Goal: Task Accomplishment & Management: Use online tool/utility

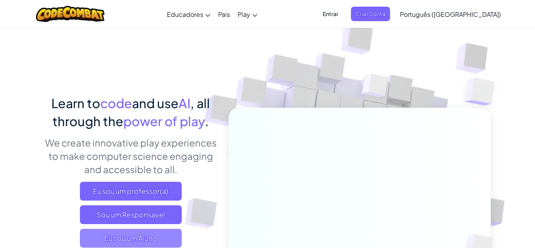
click at [128, 233] on span "Eu sou um Aluno" at bounding box center [131, 238] width 102 height 19
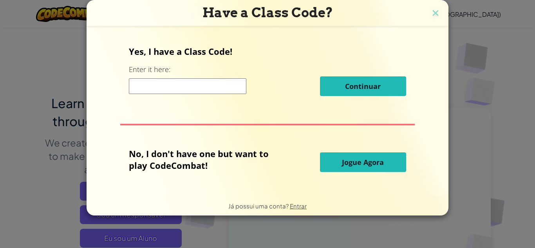
click at [128, 233] on div "Have a Class Code? Yes, I have a Class Code! Enter it here: Continuar No, I don…" at bounding box center [267, 124] width 535 height 248
click at [358, 154] on button "Jogue Agora" at bounding box center [363, 162] width 86 height 20
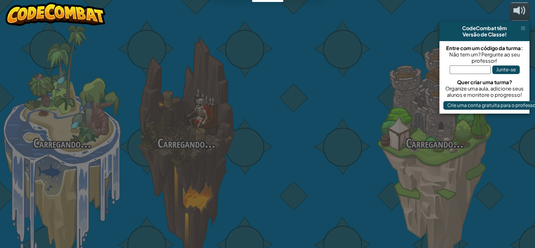
select select "pt-BR"
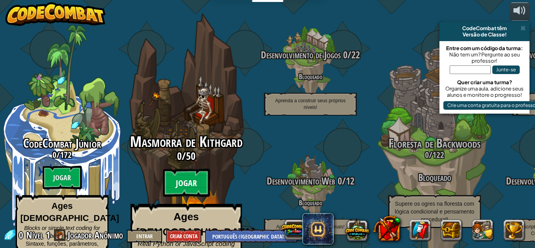
click at [180, 169] on btn "Jogar" at bounding box center [186, 183] width 47 height 28
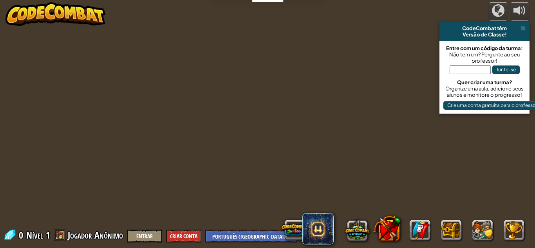
select select "pt-BR"
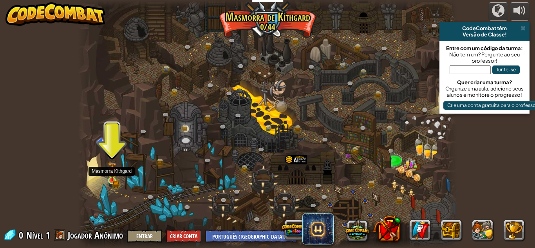
click at [109, 173] on img at bounding box center [111, 171] width 5 height 5
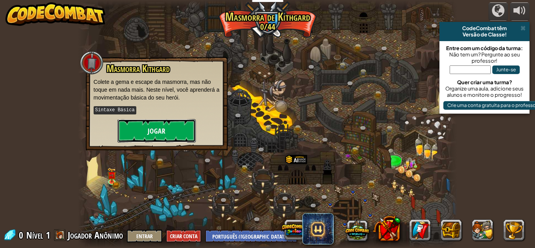
click at [145, 132] on button "Jogar" at bounding box center [157, 131] width 78 height 24
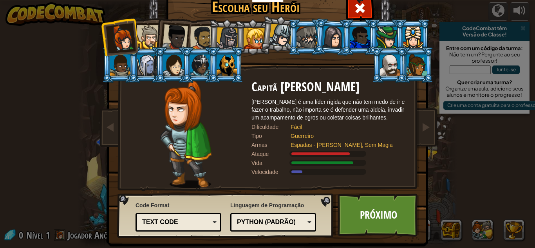
click at [203, 33] on div at bounding box center [202, 38] width 24 height 24
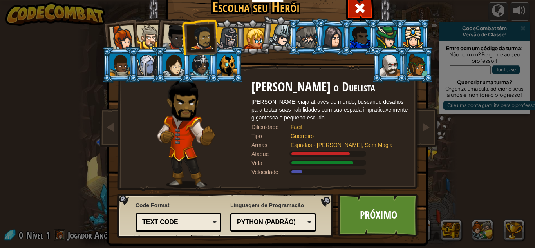
click at [151, 33] on div at bounding box center [149, 37] width 24 height 24
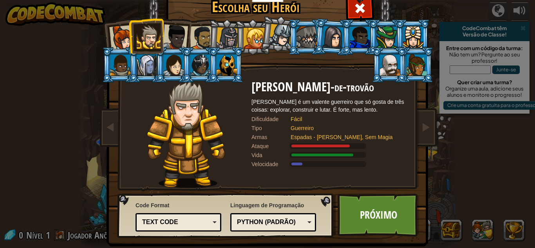
click at [121, 35] on div at bounding box center [122, 38] width 26 height 26
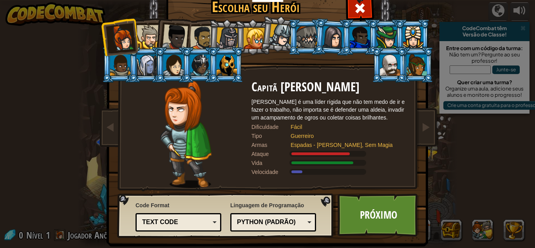
click at [175, 43] on div at bounding box center [175, 37] width 26 height 26
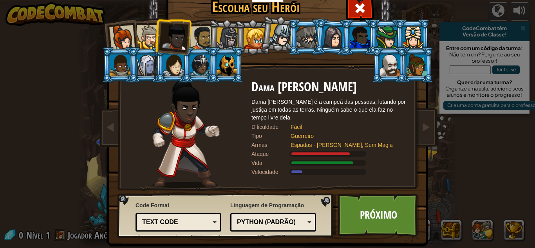
click at [147, 29] on div at bounding box center [149, 37] width 24 height 24
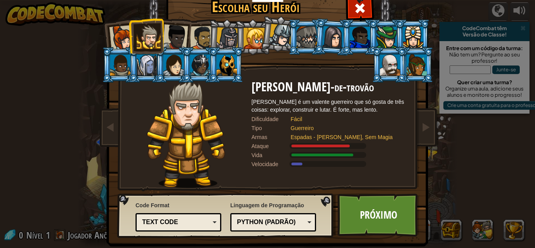
click at [203, 30] on div at bounding box center [202, 38] width 24 height 24
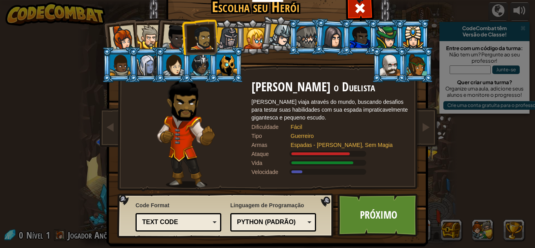
click at [123, 40] on div at bounding box center [122, 38] width 26 height 26
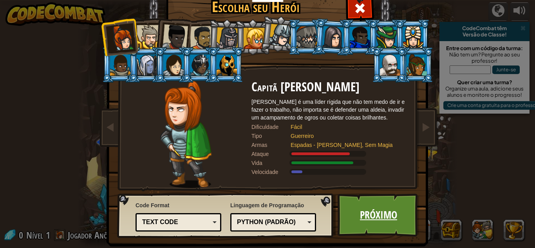
click at [350, 214] on link "Próximo" at bounding box center [379, 215] width 82 height 43
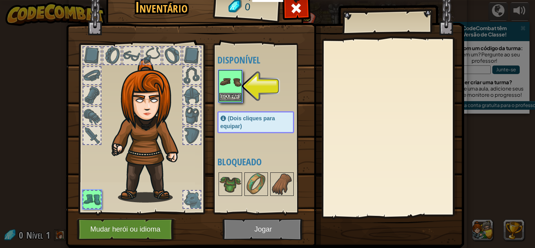
click at [230, 91] on img at bounding box center [230, 82] width 22 height 22
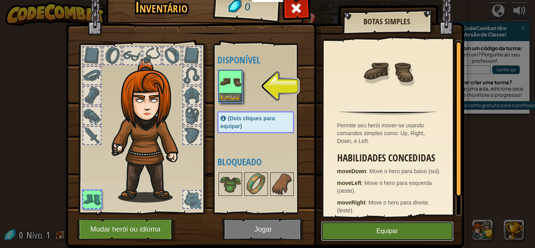
click at [381, 223] on button "Equipar" at bounding box center [387, 231] width 132 height 20
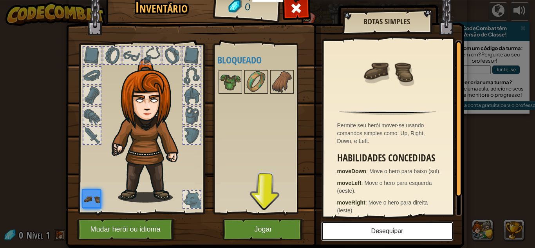
click at [381, 223] on button "Desequipar" at bounding box center [387, 231] width 132 height 20
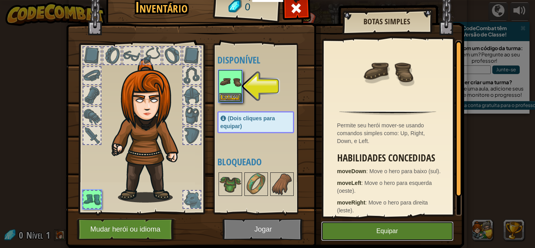
click at [399, 230] on button "Equipar" at bounding box center [387, 231] width 132 height 20
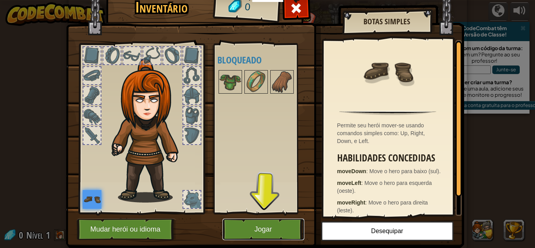
click at [268, 223] on button "Jogar" at bounding box center [263, 230] width 82 height 22
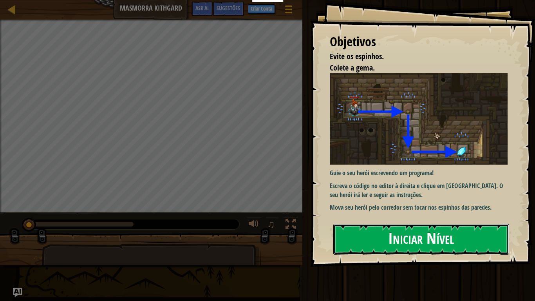
click at [441, 234] on button "Iniciar Nível" at bounding box center [421, 239] width 176 height 31
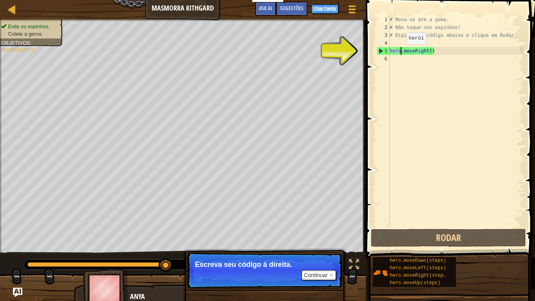
click at [400, 52] on div "# Mova-se até a gema. # Não toque nos espinhos! # Digite seu código abaixo e cl…" at bounding box center [455, 129] width 135 height 227
type textarea "hero.moveRight()"
click at [391, 60] on div "# Mova-se até a gema. # Não toque nos espinhos! # Digite seu código abaixo e cl…" at bounding box center [455, 129] width 135 height 227
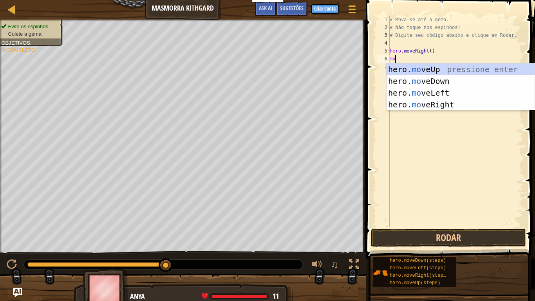
scroll to position [4, 0]
type textarea "move"
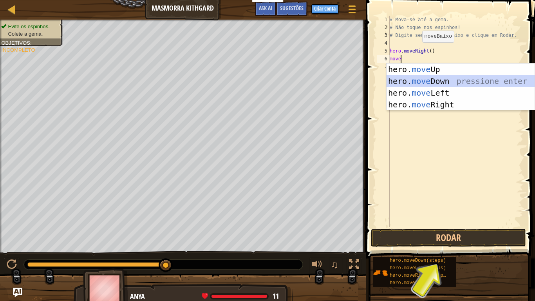
click at [400, 77] on div "hero. move Up pressione enter hero. move Down pressione enter hero. move Left p…" at bounding box center [461, 98] width 148 height 71
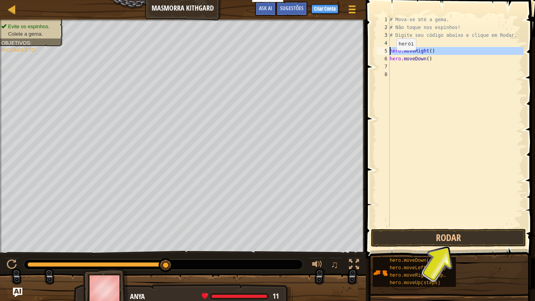
click at [386, 51] on div "5" at bounding box center [383, 51] width 13 height 8
click at [430, 51] on div "# Mova-se até a gema. # Não toque nos espinhos! # Digite seu código abaixo e cl…" at bounding box center [455, 129] width 135 height 227
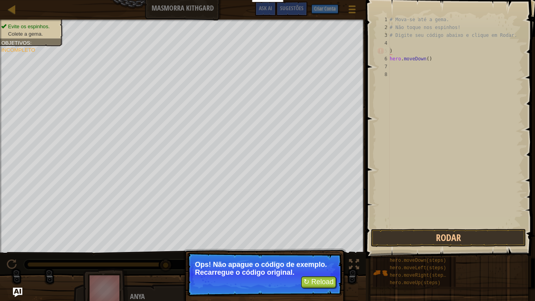
type textarea ")"
click at [313, 248] on button "↻ Reload" at bounding box center [318, 282] width 35 height 12
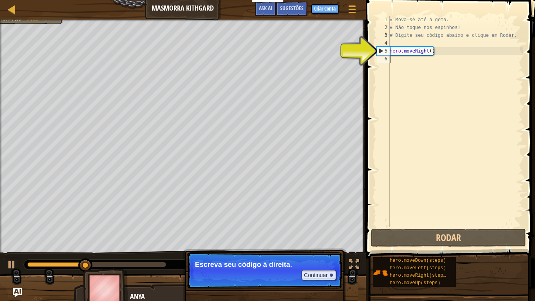
click at [391, 58] on div "# Mova-se até a gema. # Não toque nos espinhos! # Digite seu código abaixo e cl…" at bounding box center [455, 129] width 135 height 227
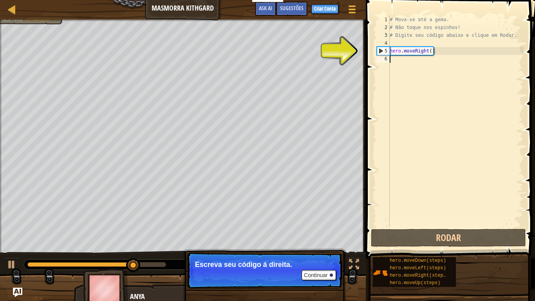
click at [391, 58] on div "# Mova-se até a gema. # Não toque nos espinhos! # Digite seu código abaixo e cl…" at bounding box center [455, 129] width 135 height 227
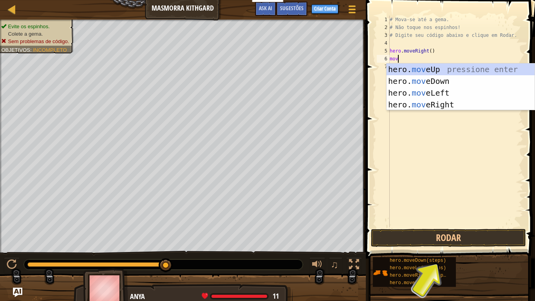
type textarea "move"
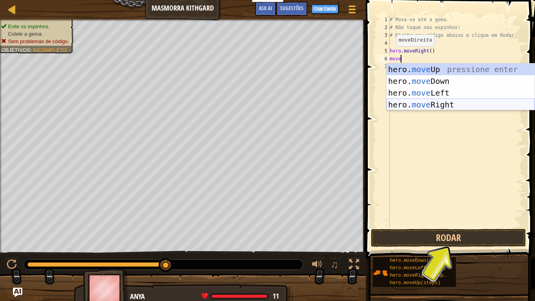
click at [437, 102] on div "hero. move Up pressione enter hero. move Down pressione enter hero. move Left p…" at bounding box center [461, 98] width 148 height 71
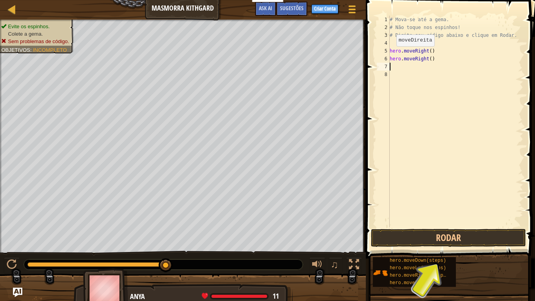
scroll to position [4, 0]
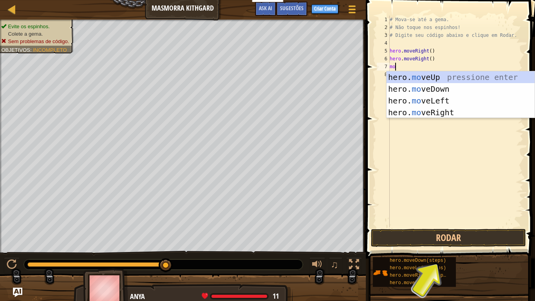
scroll to position [4, 0]
type textarea "move"
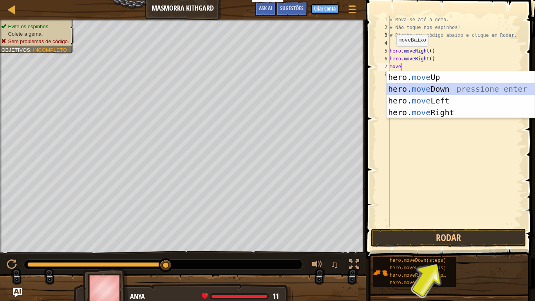
click at [399, 86] on div "hero. move Up pressione enter hero. move Down pressione enter hero. move Left p…" at bounding box center [461, 106] width 148 height 71
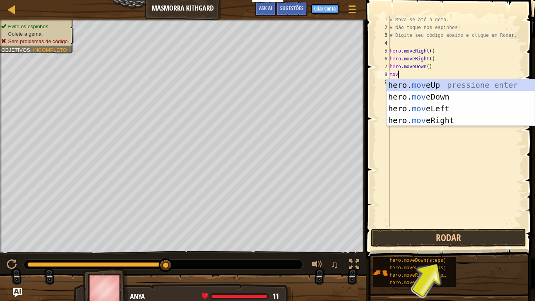
type textarea "move"
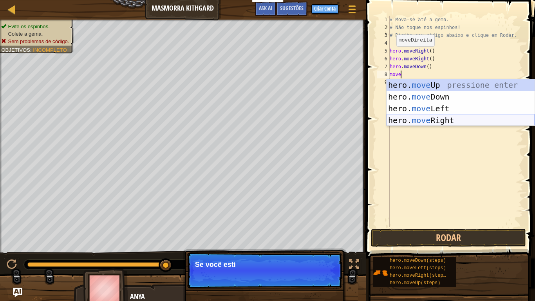
click at [433, 120] on div "hero. move Up pressione enter hero. move Down pressione enter hero. move Left p…" at bounding box center [461, 114] width 148 height 71
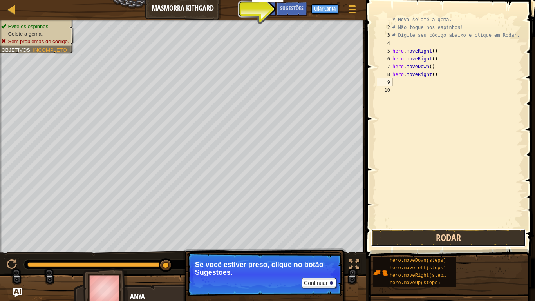
click at [438, 235] on button "Rodar" at bounding box center [448, 238] width 155 height 18
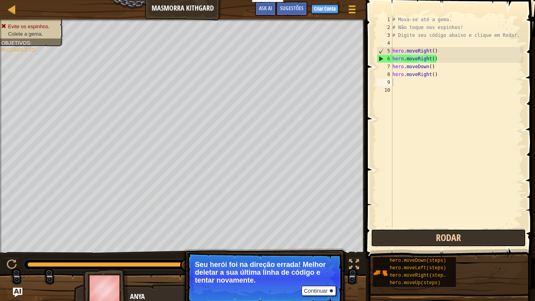
click at [440, 232] on button "Rodar" at bounding box center [448, 238] width 155 height 18
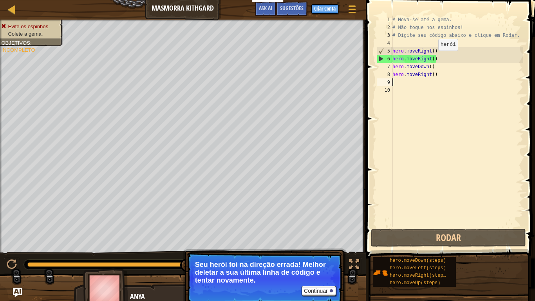
click at [434, 58] on div "# Mova-se até a gema. # Não toque nos espinhos! # Digite seu código abaixo e cl…" at bounding box center [457, 129] width 132 height 227
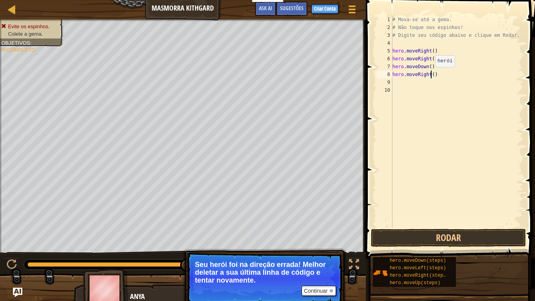
click at [431, 75] on div "# Mova-se até a gema. # Não toque nos espinhos! # Digite seu código abaixo e cl…" at bounding box center [457, 129] width 132 height 227
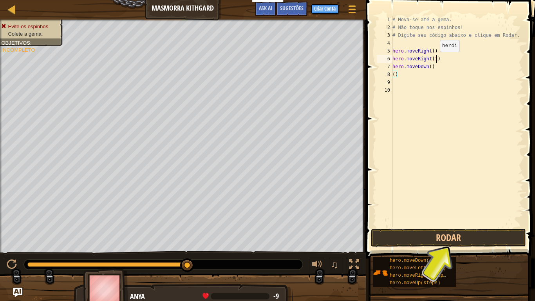
click at [436, 59] on div "# Mova-se até a gema. # Não toque nos espinhos! # Digite seu código abaixo e cl…" at bounding box center [457, 129] width 132 height 227
click at [464, 240] on button "Rodar" at bounding box center [448, 238] width 155 height 18
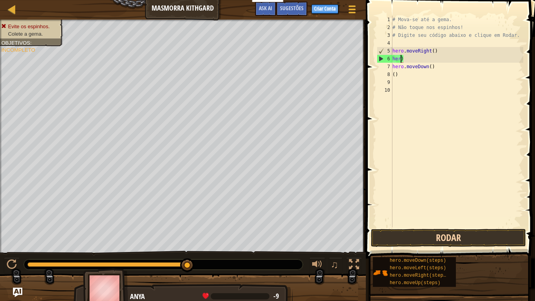
scroll to position [4, 0]
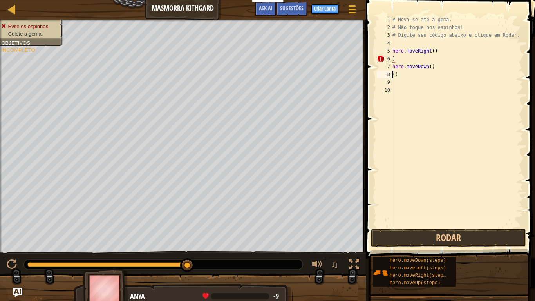
click at [393, 74] on div "# Mova-se até a gema. # Não toque nos espinhos! # Digite seu código abaixo e cl…" at bounding box center [457, 129] width 132 height 227
click at [398, 74] on div "# Mova-se até a gema. # Não toque nos espinhos! # Digite seu código abaixo e cl…" at bounding box center [457, 129] width 132 height 227
type textarea "("
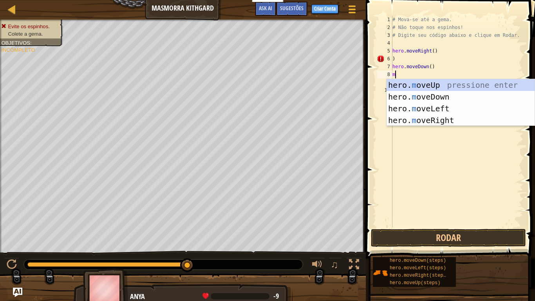
click at [402, 59] on div "# Mova-se até a gema. # Não toque nos espinhos! # Digite seu código abaixo e cl…" at bounding box center [457, 129] width 132 height 227
type textarea ")"
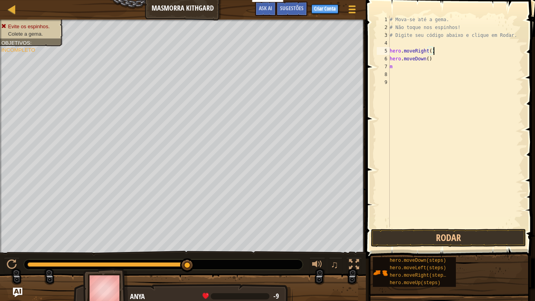
click at [410, 67] on div "# Mova-se até a gema. # Não toque nos espinhos! # Digite seu código abaixo e cl…" at bounding box center [455, 129] width 135 height 227
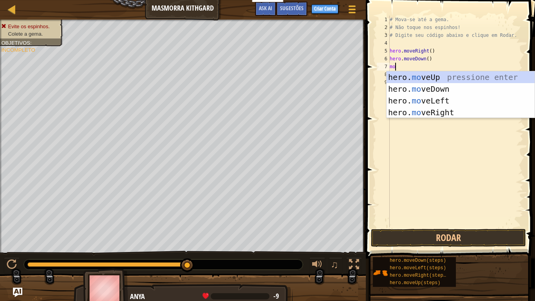
scroll to position [4, 0]
type textarea "move"
click at [425, 109] on div "hero. move Up pressione enter hero. move Down pressione enter hero. move Left p…" at bounding box center [461, 106] width 148 height 71
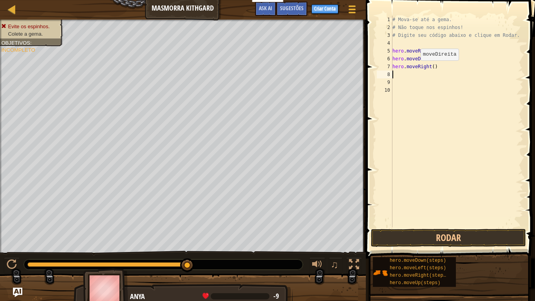
scroll to position [4, 0]
click at [408, 233] on button "Rodar" at bounding box center [448, 238] width 155 height 18
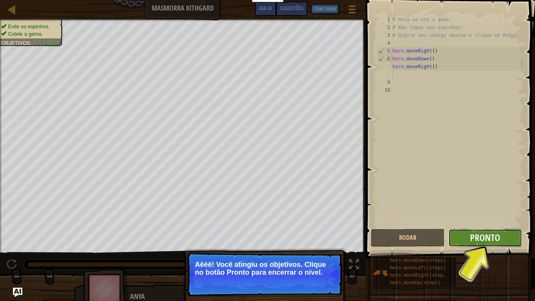
click at [491, 229] on button "Pronto" at bounding box center [486, 238] width 74 height 18
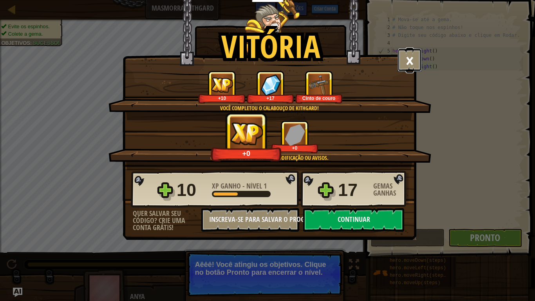
click at [412, 57] on button "×" at bounding box center [410, 60] width 24 height 24
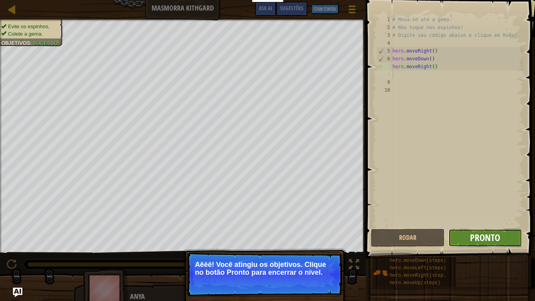
click at [491, 237] on span "Pronto" at bounding box center [485, 237] width 30 height 13
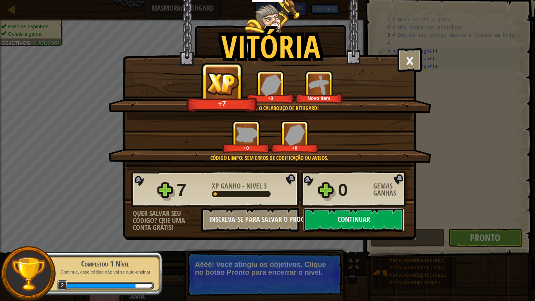
click at [376, 219] on button "Continuar" at bounding box center [353, 220] width 101 height 24
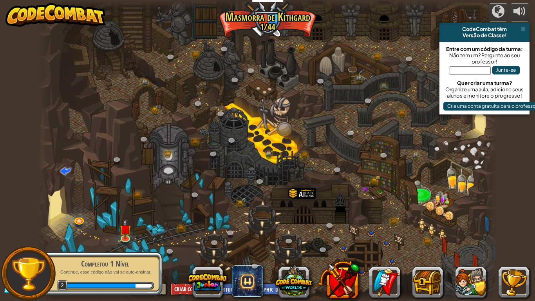
select select "pt-BR"
click at [143, 236] on div at bounding box center [268, 150] width 460 height 301
click at [137, 232] on div at bounding box center [268, 150] width 460 height 301
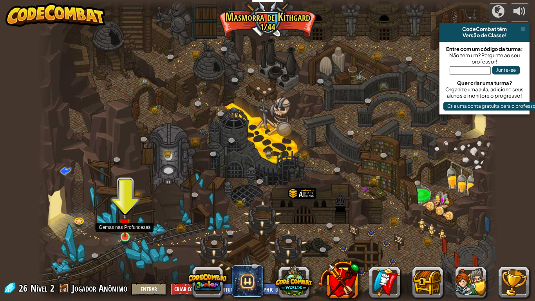
click at [122, 232] on img at bounding box center [125, 224] width 12 height 27
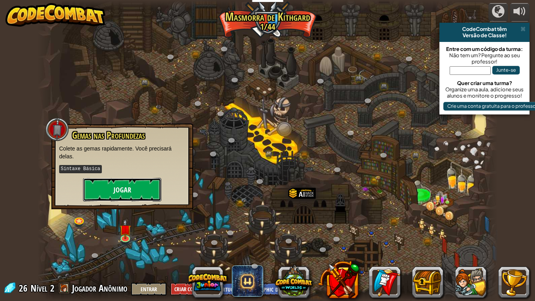
click at [127, 186] on button "Jogar" at bounding box center [122, 190] width 78 height 24
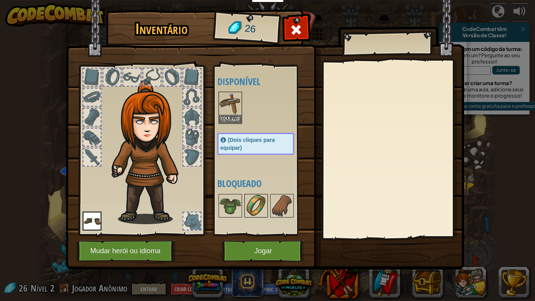
click at [253, 206] on img at bounding box center [256, 206] width 22 height 22
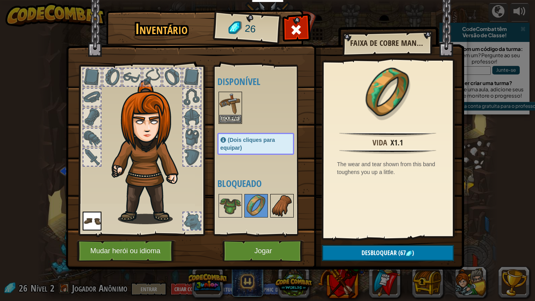
click at [274, 200] on img at bounding box center [282, 206] width 22 height 22
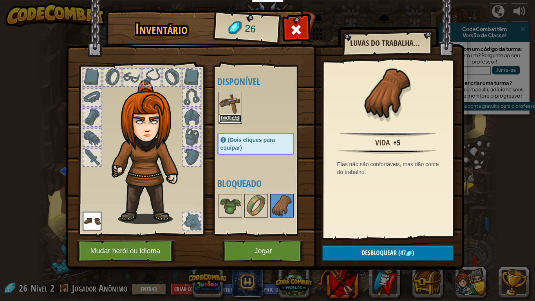
click at [231, 120] on button "Equipar" at bounding box center [230, 118] width 22 height 8
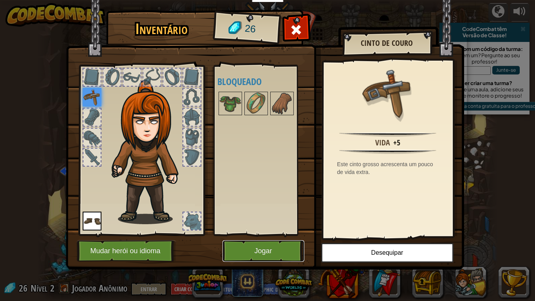
click at [279, 247] on button "Jogar" at bounding box center [263, 251] width 82 height 22
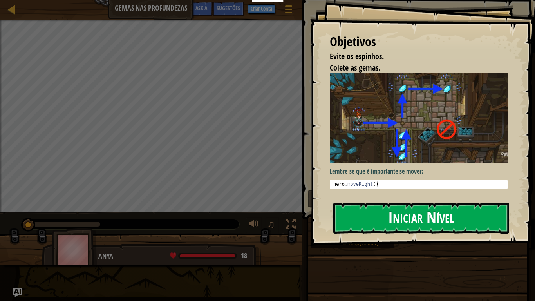
click at [413, 211] on button "Iniciar Nível" at bounding box center [421, 218] width 176 height 31
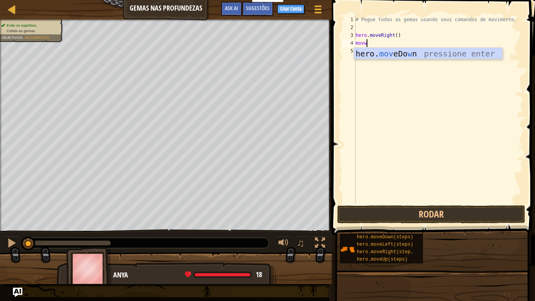
scroll to position [4, 1]
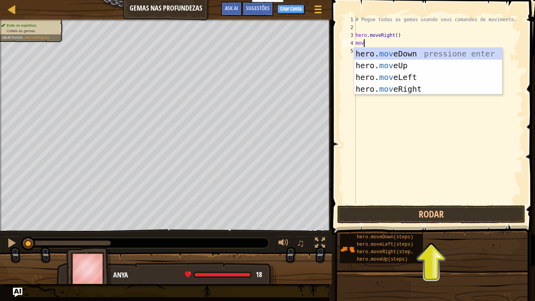
type textarea "move"
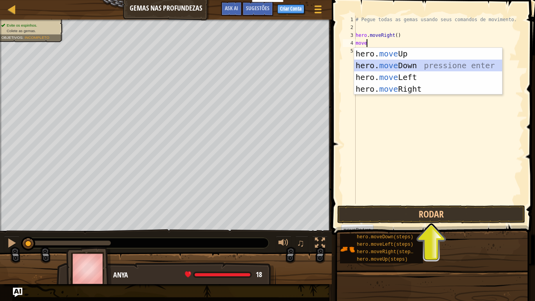
click at [413, 60] on div "hero. move Up pressione enter hero. move Down pressione enter hero. move Left p…" at bounding box center [428, 83] width 148 height 71
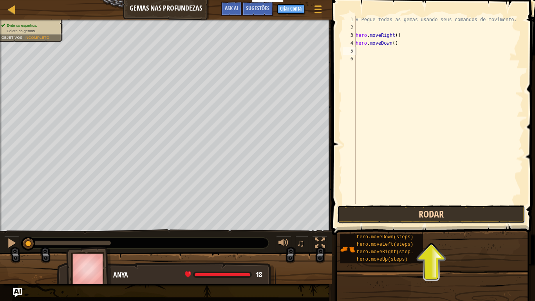
click at [407, 215] on button "Rodar" at bounding box center [431, 214] width 188 height 18
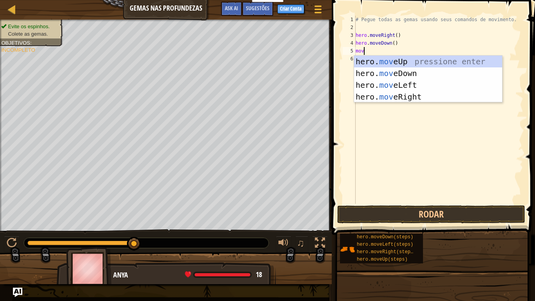
type textarea "move"
click at [391, 57] on div "hero. move Up pressione enter hero. move Down pressione enter hero. move Left p…" at bounding box center [428, 91] width 148 height 71
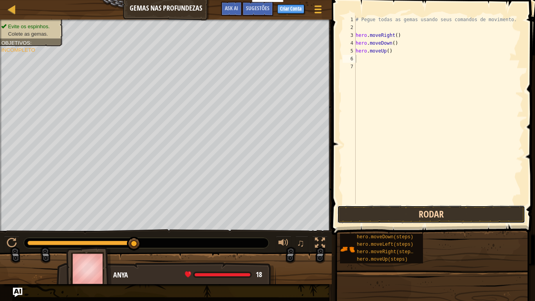
click at [418, 210] on button "Rodar" at bounding box center [431, 214] width 188 height 18
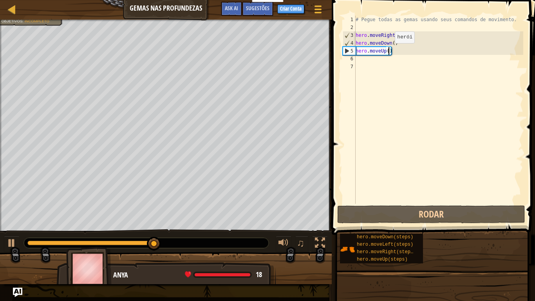
click at [388, 51] on div "# Pegue todas as gemas usando seus comandos de movimento. hero . moveRight ( ) …" at bounding box center [438, 118] width 169 height 204
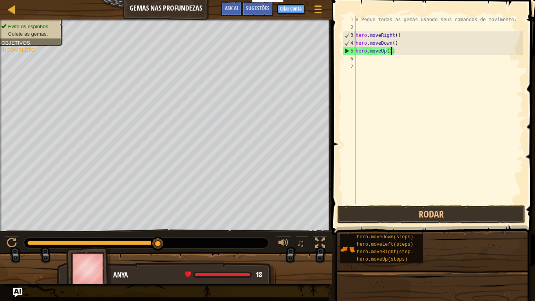
scroll to position [4, 5]
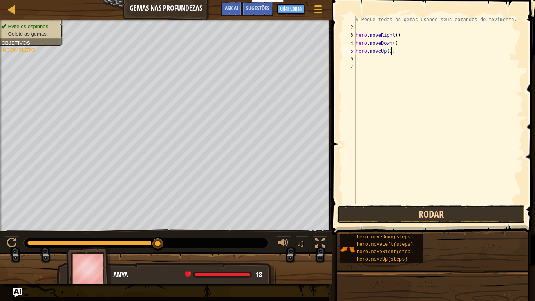
click at [403, 212] on button "Rodar" at bounding box center [431, 214] width 188 height 18
click at [465, 208] on button "Rodar" at bounding box center [431, 214] width 188 height 18
type textarea "hero.moveUp(2)"
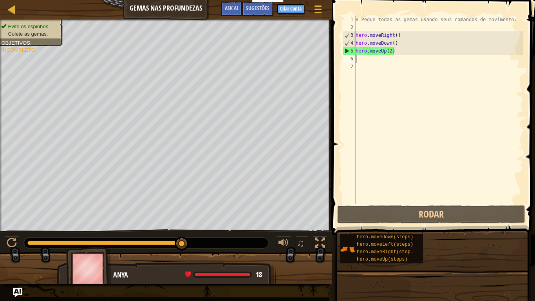
click at [359, 58] on div "# Pegue todas as gemas usando seus comandos de movimento. hero . moveRight ( ) …" at bounding box center [438, 118] width 169 height 204
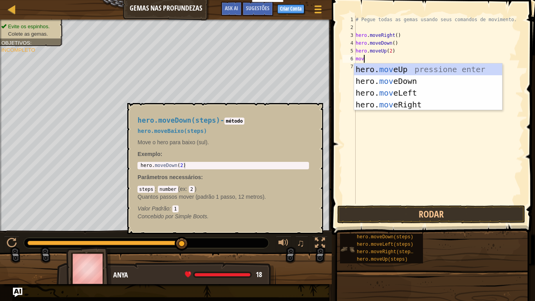
type textarea "move"
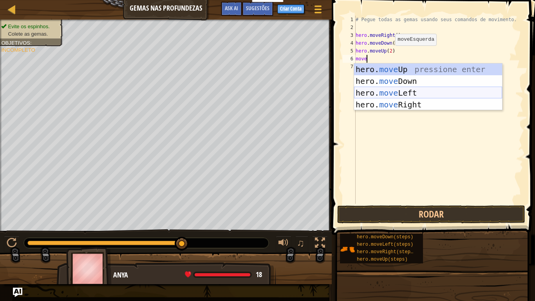
click at [402, 88] on div "hero. move Up pressione enter hero. move Down pressione enter hero. move Left p…" at bounding box center [428, 98] width 148 height 71
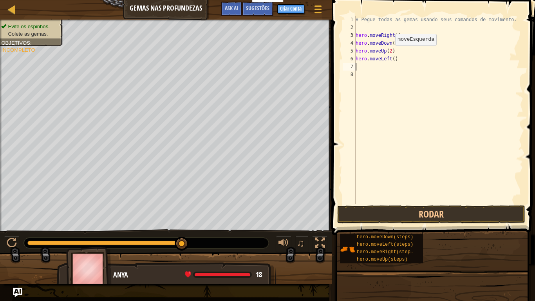
scroll to position [4, 0]
click at [407, 215] on button "Rodar" at bounding box center [431, 214] width 188 height 18
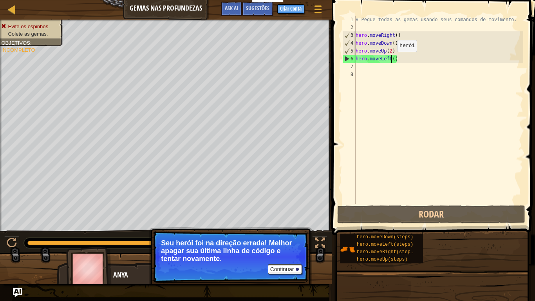
click at [391, 60] on div "# Pegue todas as gemas usando seus comandos de movimento. hero . moveRight ( ) …" at bounding box center [438, 118] width 169 height 204
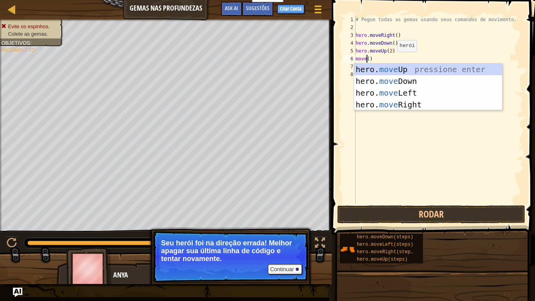
scroll to position [4, 2]
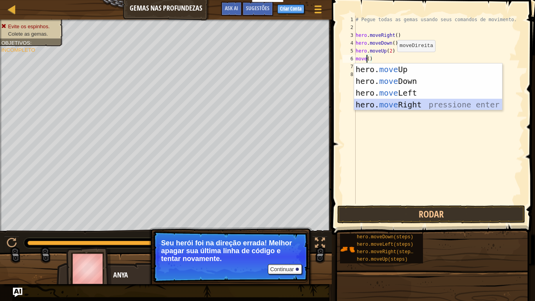
click at [414, 101] on div "hero. move Up pressione enter hero. move Down pressione enter hero. move Left p…" at bounding box center [428, 98] width 148 height 71
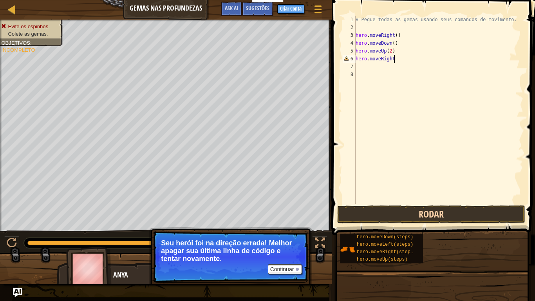
type textarea "hero.moveRight"
click at [424, 210] on button "Rodar" at bounding box center [431, 214] width 188 height 18
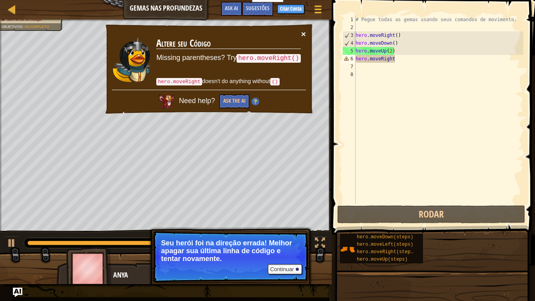
click at [304, 32] on button "×" at bounding box center [303, 34] width 5 height 8
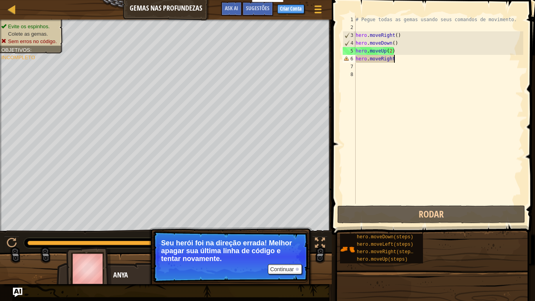
click at [394, 59] on div "# Pegue todas as gemas usando seus comandos de movimento. hero . moveRight ( ) …" at bounding box center [438, 118] width 169 height 204
click at [360, 67] on div "# Pegue todas as gemas usando seus comandos de movimento. hero . moveRight ( ) …" at bounding box center [438, 118] width 169 height 204
click at [396, 60] on div "# Pegue todas as gemas usando seus comandos de movimento. hero . moveRight ( ) …" at bounding box center [438, 118] width 169 height 204
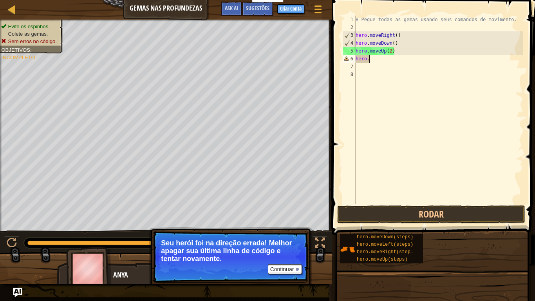
type textarea "h"
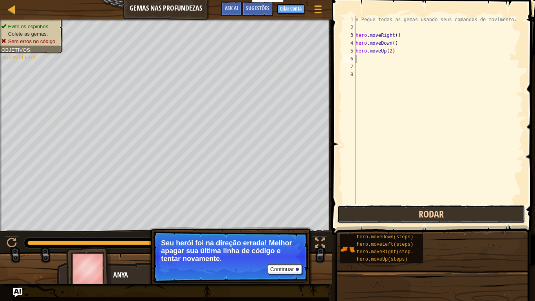
click at [396, 212] on button "Rodar" at bounding box center [431, 214] width 188 height 18
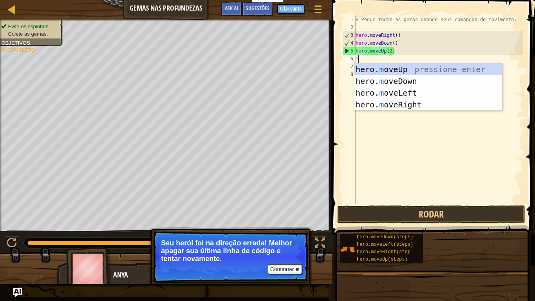
scroll to position [4, 0]
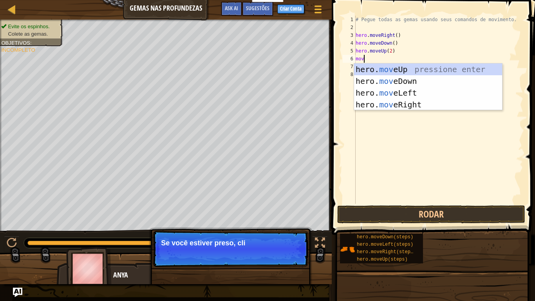
type textarea "move"
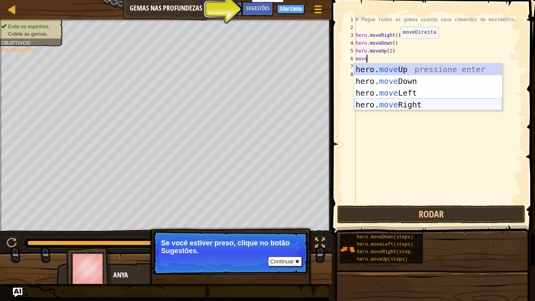
click at [410, 99] on div "hero. move Up pressione enter hero. move Down pressione enter hero. move Left p…" at bounding box center [428, 98] width 148 height 71
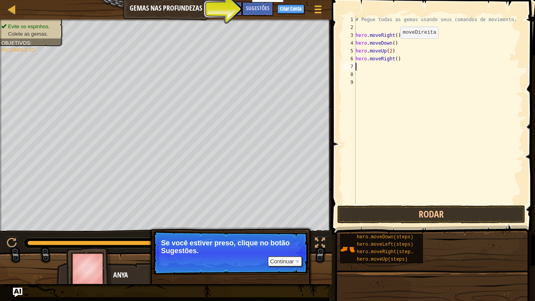
scroll to position [4, 0]
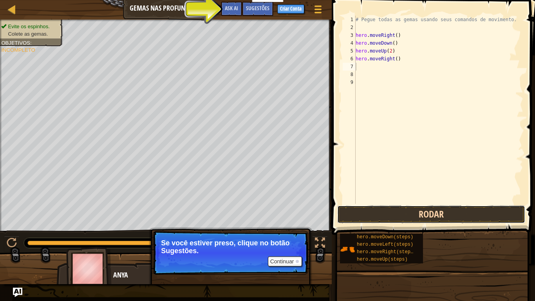
click at [400, 218] on button "Rodar" at bounding box center [431, 214] width 188 height 18
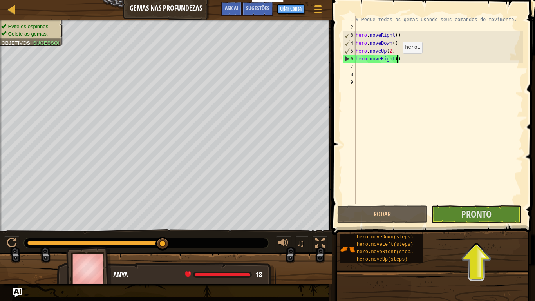
click at [396, 61] on div "# Pegue todas as gemas usando seus comandos de movimento. hero . moveRight ( ) …" at bounding box center [438, 118] width 169 height 204
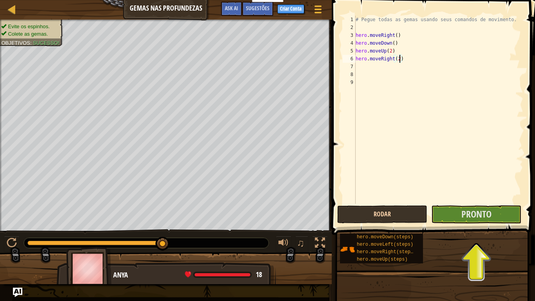
type textarea "hero.moveRight(2)"
click at [382, 206] on button "Rodar" at bounding box center [382, 214] width 90 height 18
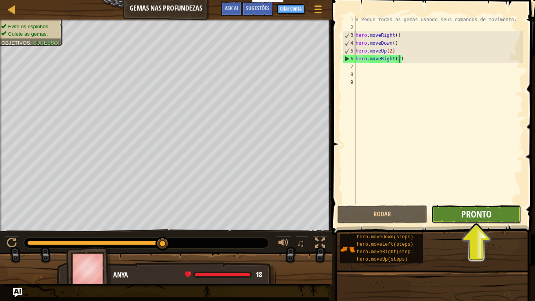
click at [477, 215] on span "Pronto" at bounding box center [476, 214] width 30 height 13
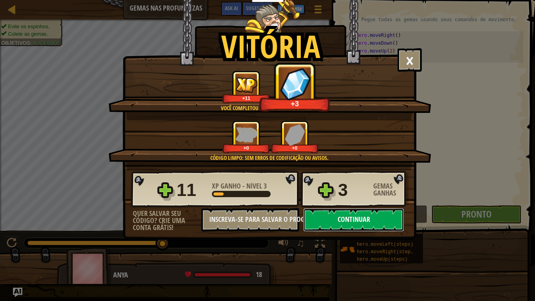
click at [338, 215] on button "Continuar" at bounding box center [353, 220] width 101 height 24
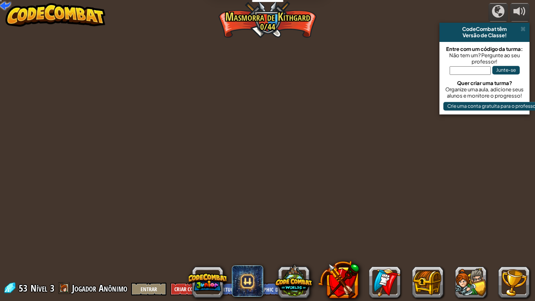
select select "pt-BR"
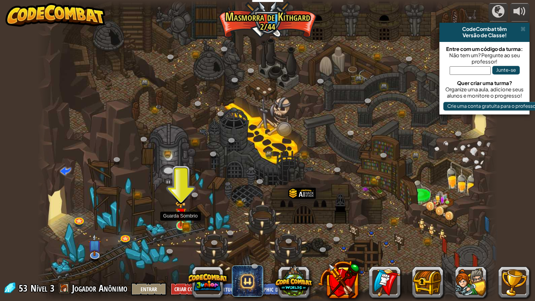
click at [185, 218] on img at bounding box center [181, 213] width 12 height 25
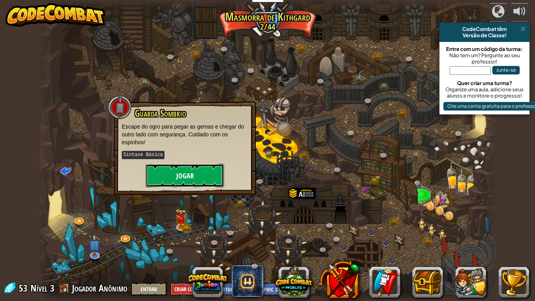
click at [188, 165] on button "Jogar" at bounding box center [185, 176] width 78 height 24
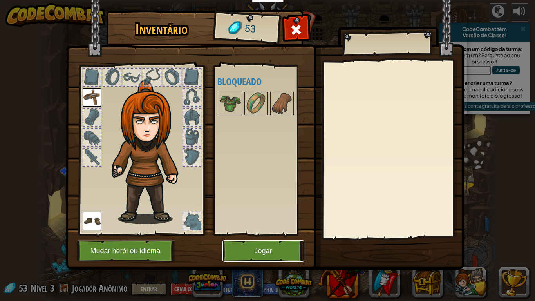
click at [269, 243] on button "Jogar" at bounding box center [263, 251] width 82 height 22
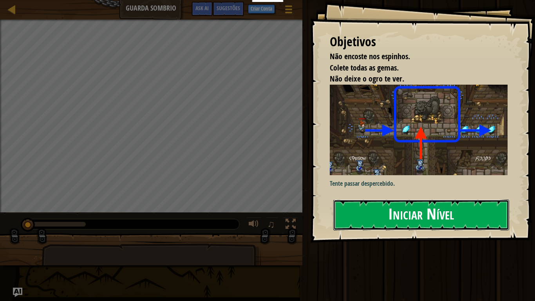
click at [363, 218] on button "Iniciar Nível" at bounding box center [421, 214] width 176 height 31
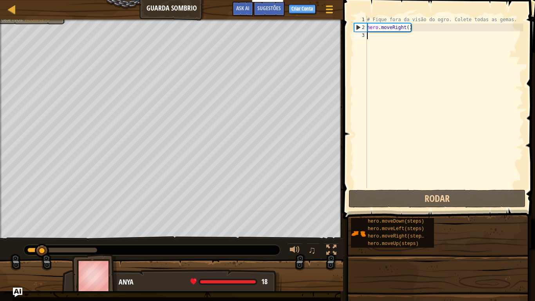
click at [363, 218] on div "hero.moveDown(steps) hero.moveLeft(steps) hero.moveRight(steps) hero.moveUp(ste…" at bounding box center [392, 233] width 83 height 30
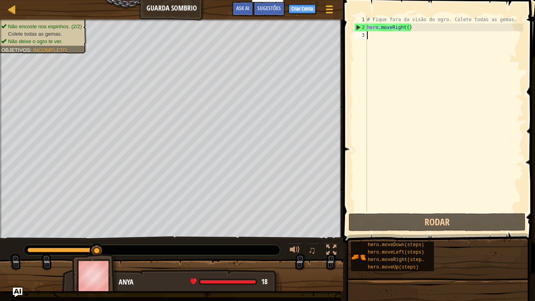
scroll to position [4, 0]
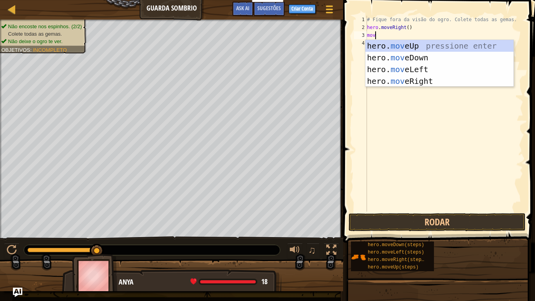
type textarea "move"
click at [434, 77] on div "hero. move Up pressione enter hero. move Down pressione enter hero. move Left p…" at bounding box center [439, 75] width 148 height 71
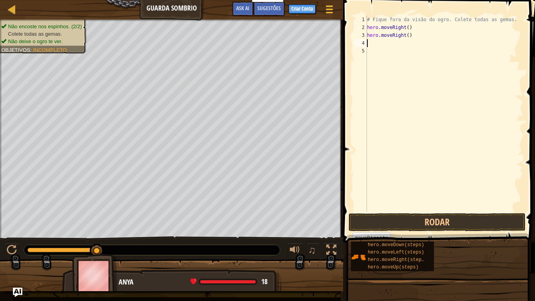
scroll to position [4, 0]
click at [418, 224] on button "Rodar" at bounding box center [437, 222] width 177 height 18
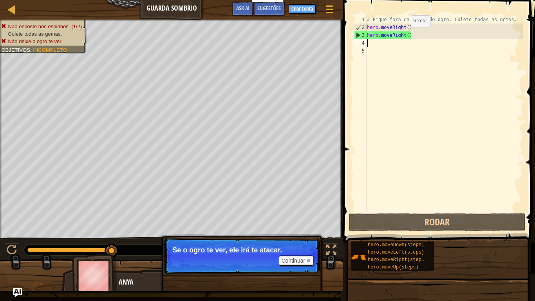
click at [404, 35] on div "# Fique fora da visão do ogro. Colete todas as gemas. hero . moveRight ( ) hero…" at bounding box center [444, 122] width 158 height 212
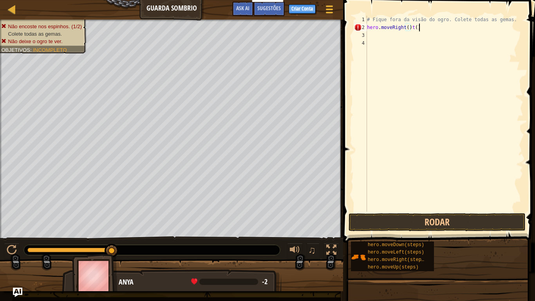
click at [420, 28] on div "# Fique fora da visão do ogro. Colete todas as gemas. hero . moveRight ( ) t ( )" at bounding box center [444, 122] width 158 height 212
type textarea "hero.moveRight()"
click at [370, 34] on div "# Fique fora da visão do ogro. Colete todas as gemas. hero . moveRight ( )" at bounding box center [444, 122] width 158 height 212
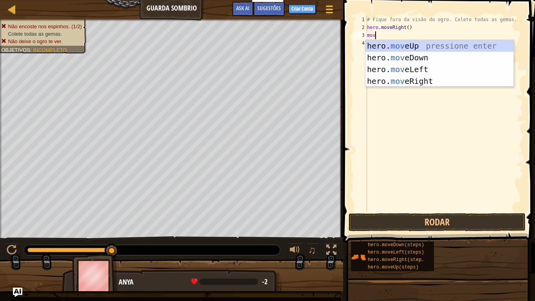
type textarea "move"
click at [416, 45] on div "hero. move Up pressione enter hero. move Down pressione enter hero. move Left p…" at bounding box center [439, 75] width 148 height 71
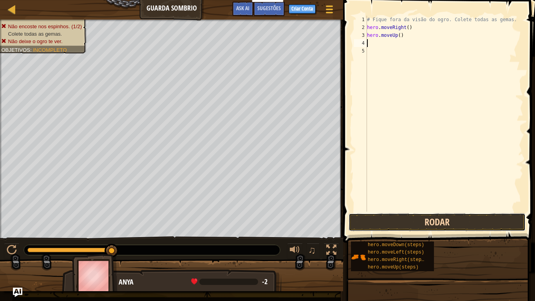
click at [415, 221] on button "Rodar" at bounding box center [437, 222] width 177 height 18
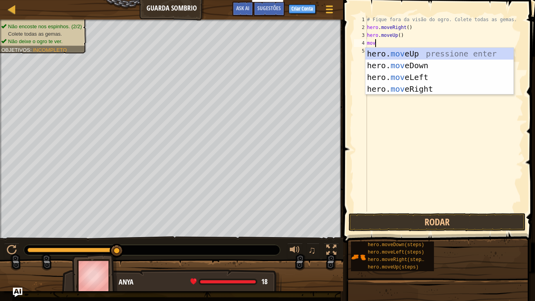
type textarea "move"
click at [416, 88] on div "hero. move Up pressione enter hero. move Down pressione enter hero. move Left p…" at bounding box center [439, 83] width 148 height 71
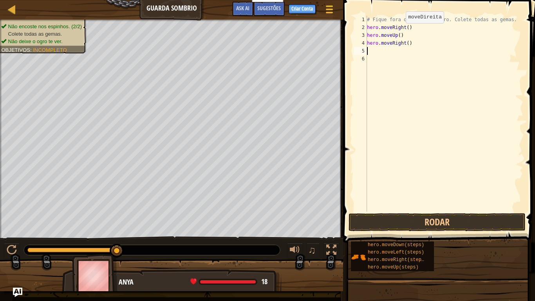
scroll to position [4, 0]
click at [392, 224] on button "Rodar" at bounding box center [437, 222] width 177 height 18
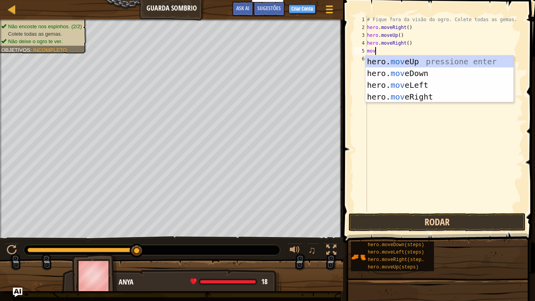
type textarea "move"
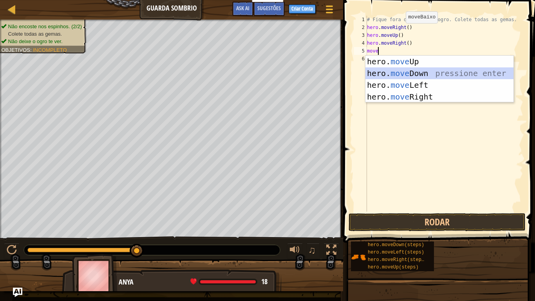
click at [401, 70] on div "hero. move Up pressione enter hero. move Down pressione enter hero. move Left p…" at bounding box center [439, 91] width 148 height 71
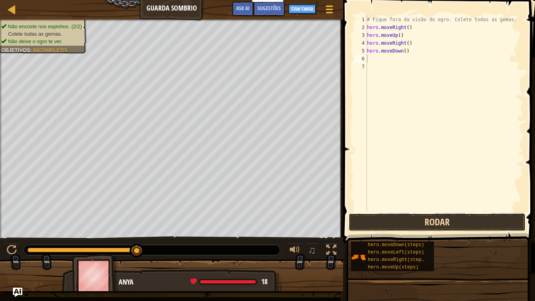
click at [403, 222] on button "Rodar" at bounding box center [437, 222] width 177 height 18
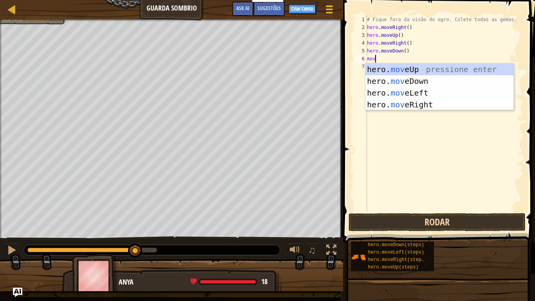
type textarea "move"
click at [425, 103] on div "hero. move Up pressione enter hero. move Down pressione enter hero. move Left p…" at bounding box center [439, 98] width 148 height 71
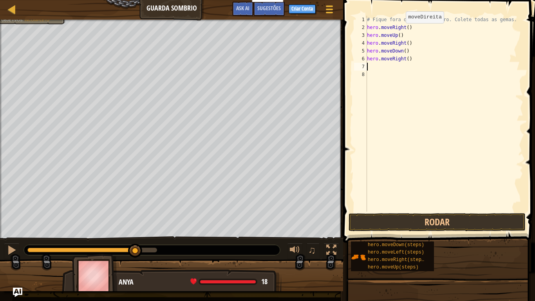
scroll to position [4, 0]
click at [406, 225] on button "Rodar" at bounding box center [437, 222] width 177 height 18
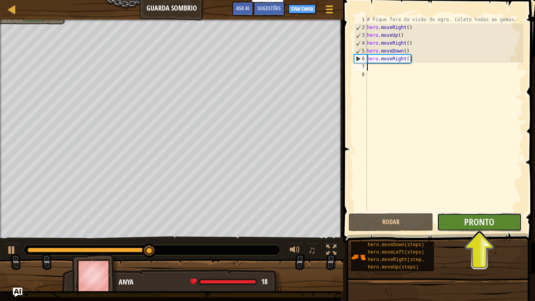
click at [451, 218] on button "Pronto" at bounding box center [479, 222] width 85 height 18
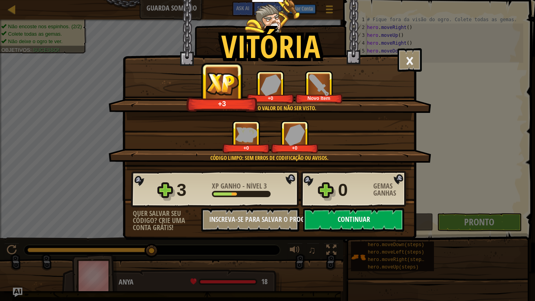
click at [357, 223] on button "Continuar" at bounding box center [353, 220] width 101 height 24
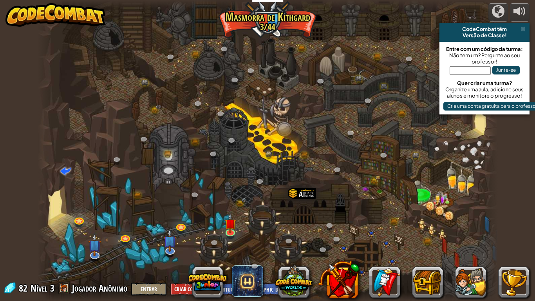
select select "pt-BR"
click at [228, 222] on img at bounding box center [230, 218] width 12 height 27
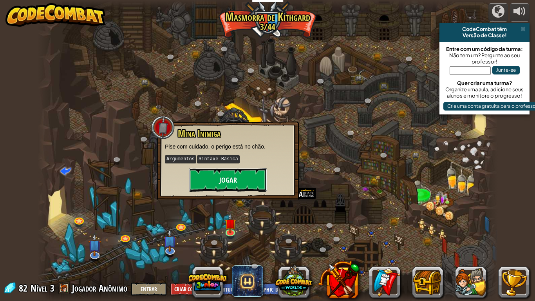
click at [227, 175] on button "Jogar" at bounding box center [228, 180] width 78 height 24
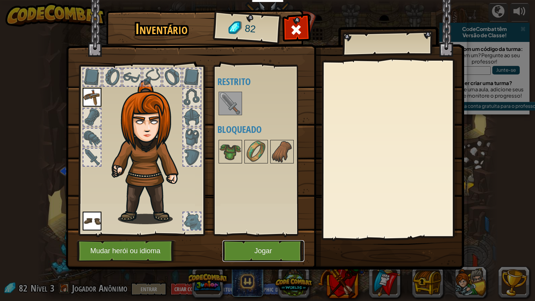
click at [270, 243] on button "Jogar" at bounding box center [263, 251] width 82 height 22
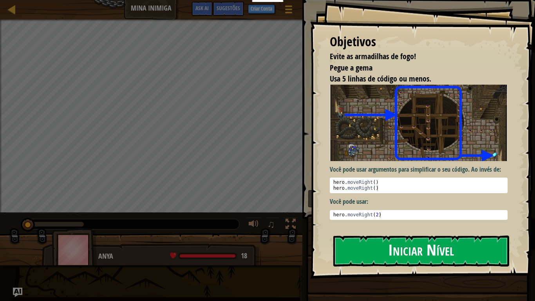
click at [367, 248] on button "Iniciar Nível" at bounding box center [421, 250] width 176 height 31
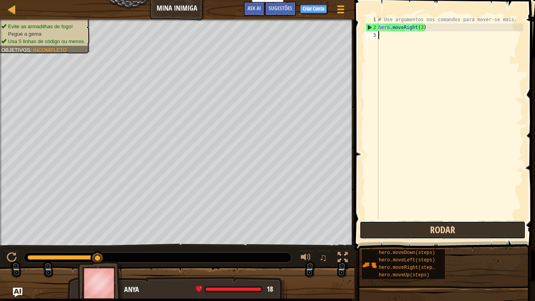
click at [379, 224] on button "Rodar" at bounding box center [443, 230] width 166 height 18
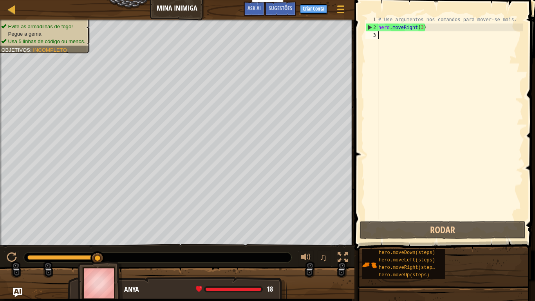
scroll to position [4, 0]
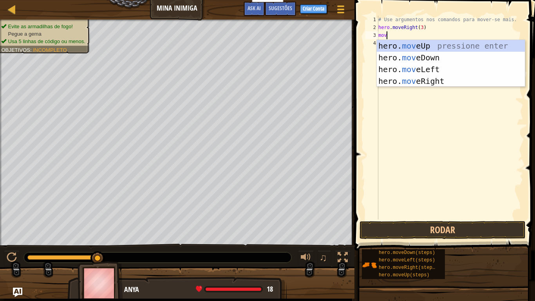
type textarea "move"
click at [415, 44] on div "hero. move Up pressione enter hero. move Down pressione enter hero. move Left p…" at bounding box center [451, 75] width 148 height 71
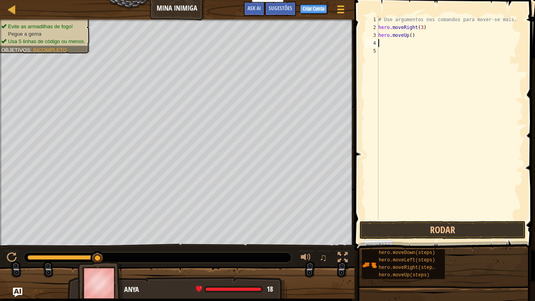
scroll to position [4, 0]
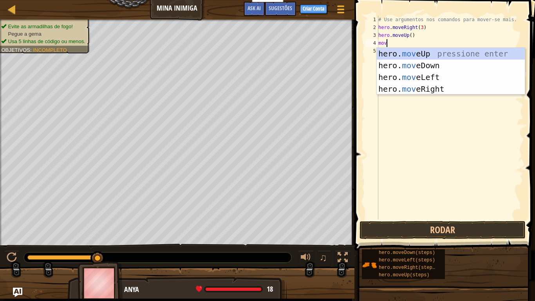
type textarea "move"
click at [424, 85] on div "hero. move Up pressione enter hero. move Down pressione enter hero. move Left p…" at bounding box center [451, 83] width 148 height 71
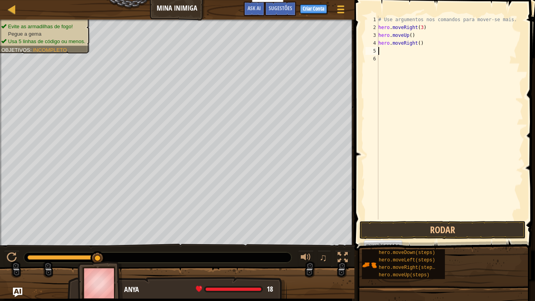
scroll to position [4, 0]
click at [419, 42] on div "# Use argumentos nos comandos para mover-se mais. hero . moveRight ( 3 ) hero .…" at bounding box center [450, 125] width 146 height 219
type textarea "hero.moveRight(3)"
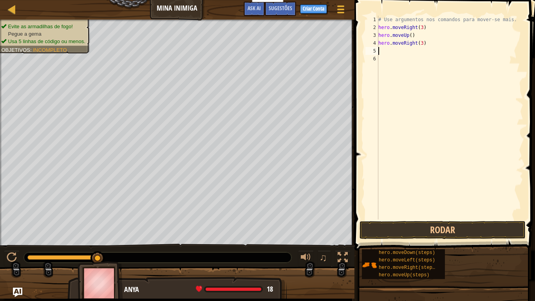
click at [381, 51] on div "# Use argumentos nos comandos para mover-se mais. hero . moveRight ( 3 ) hero .…" at bounding box center [450, 125] width 146 height 219
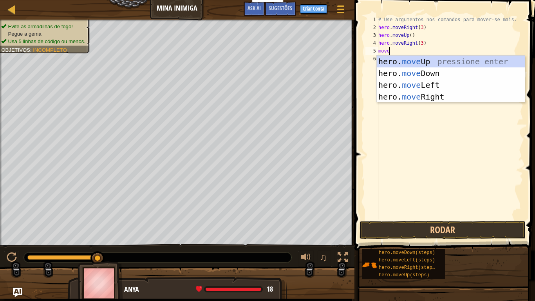
scroll to position [4, 1]
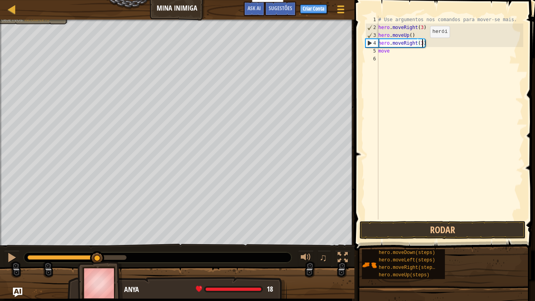
click at [423, 45] on div "# Use argumentos nos comandos para mover-se mais. hero . moveRight ( 3 ) hero .…" at bounding box center [450, 125] width 146 height 219
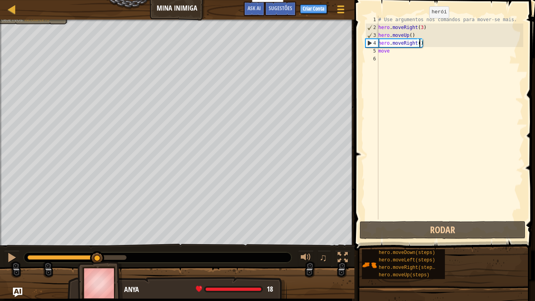
scroll to position [4, 6]
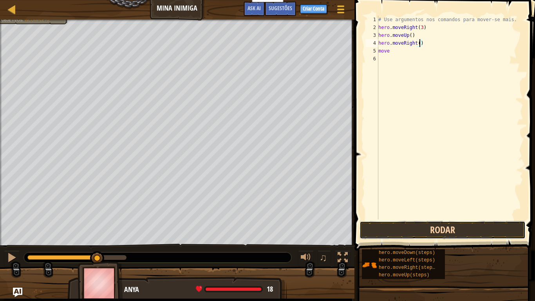
click at [467, 225] on button "Rodar" at bounding box center [443, 230] width 166 height 18
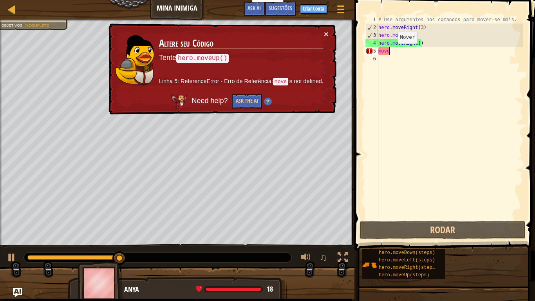
click at [391, 51] on div "# Use argumentos nos comandos para mover-se mais. hero . moveRight ( 3 ) hero .…" at bounding box center [450, 125] width 146 height 219
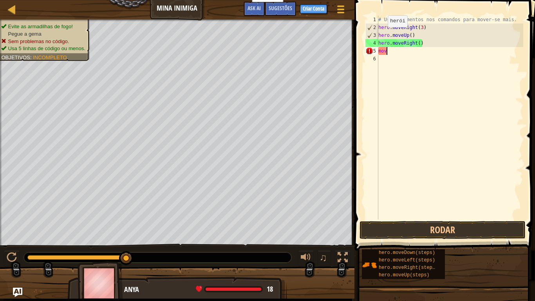
scroll to position [4, 0]
type textarea "m"
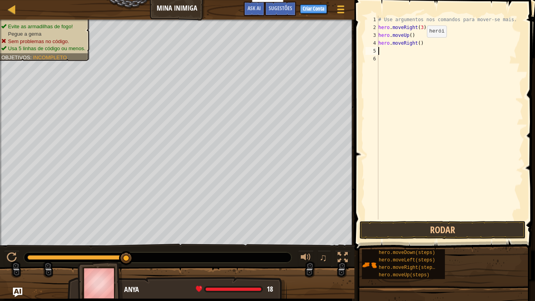
click at [420, 45] on div "# Use argumentos nos comandos para mover-se mais. hero . moveRight ( 3 ) hero .…" at bounding box center [450, 125] width 146 height 219
click at [443, 227] on button "Rodar" at bounding box center [443, 230] width 166 height 18
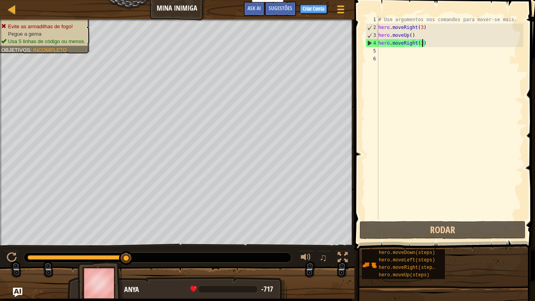
type textarea "hero.moveRight()"
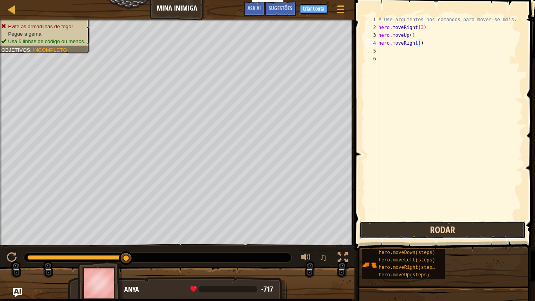
click at [411, 229] on button "Rodar" at bounding box center [443, 230] width 166 height 18
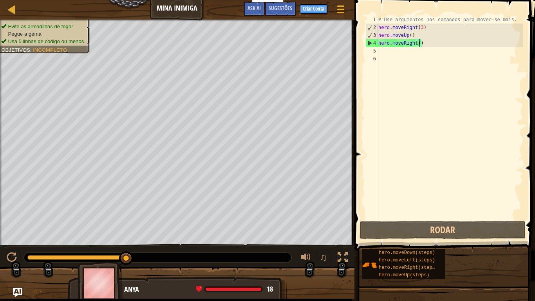
click at [376, 50] on div "5" at bounding box center [371, 51] width 13 height 8
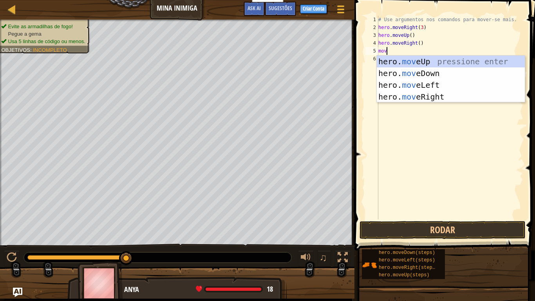
type textarea "move"
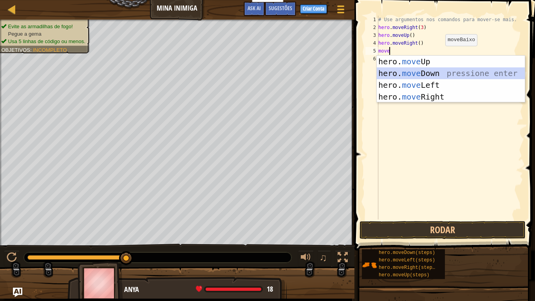
click at [424, 72] on div "hero. move Up pressione enter hero. move Down pressione enter hero. move Left p…" at bounding box center [451, 91] width 148 height 71
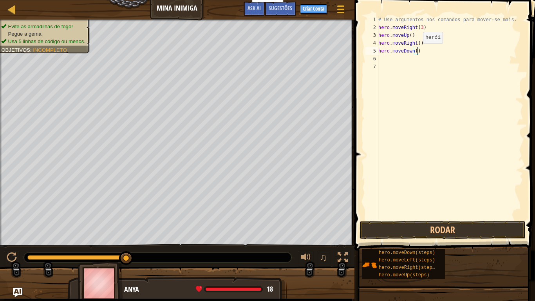
click at [416, 51] on div "# Use argumentos nos comandos para mover-se mais. hero . moveRight ( 3 ) hero .…" at bounding box center [450, 125] width 146 height 219
type textarea "hero.moveDown(3)"
click at [381, 56] on div "# Use argumentos nos comandos para mover-se mais. hero . moveRight ( 3 ) hero .…" at bounding box center [450, 125] width 146 height 219
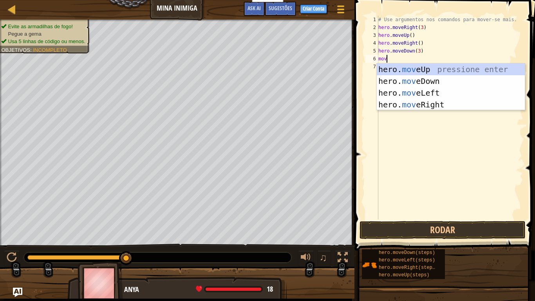
type textarea "move"
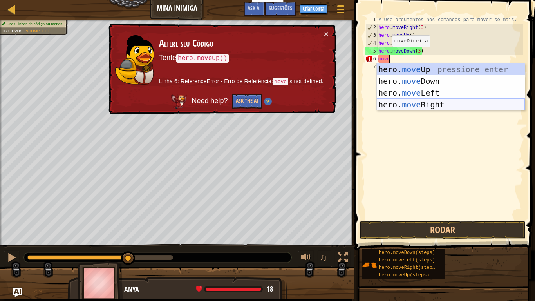
click at [411, 102] on div "hero. move Up pressione enter hero. move Down pressione enter hero. move Left p…" at bounding box center [451, 98] width 148 height 71
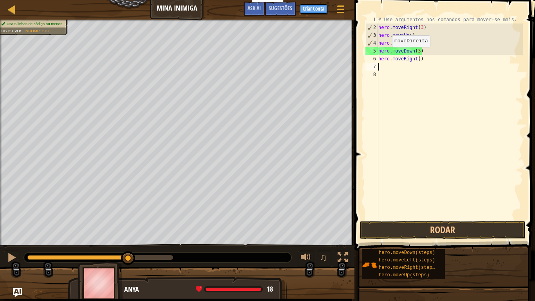
scroll to position [4, 0]
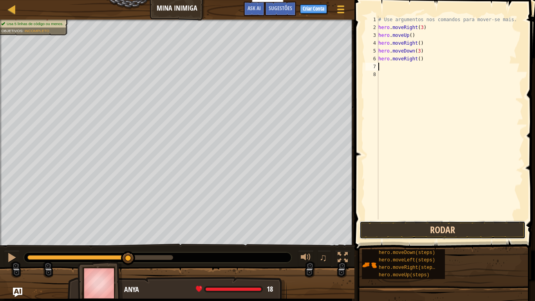
click at [376, 222] on button "Rodar" at bounding box center [443, 230] width 166 height 18
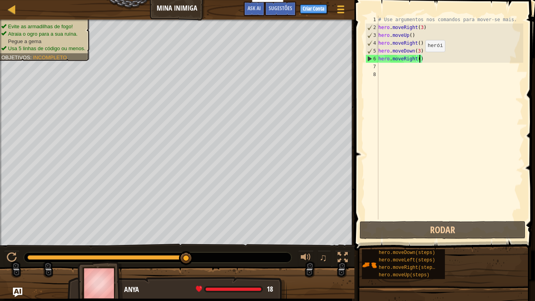
click at [418, 59] on div "# Use argumentos nos comandos para mover-se mais. hero . moveRight ( 3 ) hero .…" at bounding box center [450, 125] width 146 height 219
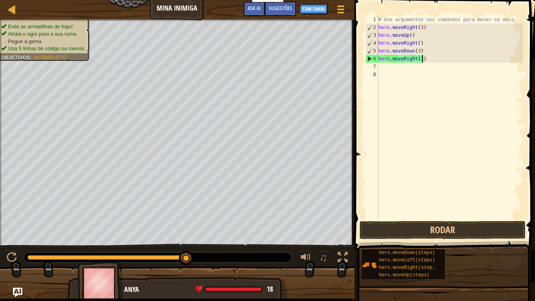
scroll to position [4, 6]
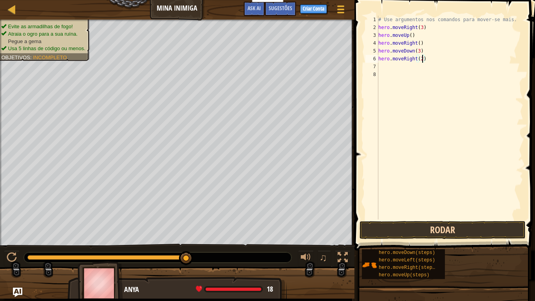
type textarea "hero.moveRight(2)"
click at [395, 229] on button "Rodar" at bounding box center [443, 230] width 166 height 18
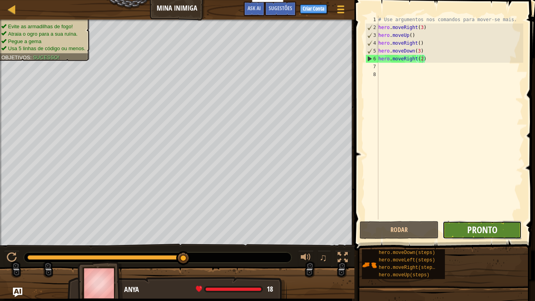
click at [477, 229] on span "Pronto" at bounding box center [482, 229] width 30 height 13
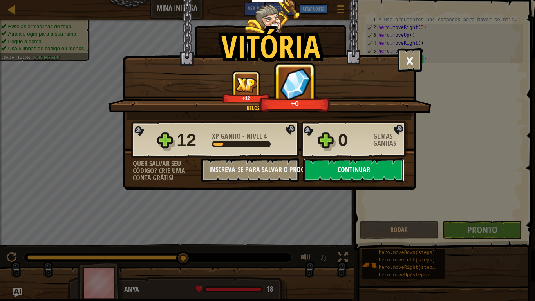
click at [379, 166] on button "Continuar" at bounding box center [353, 170] width 101 height 24
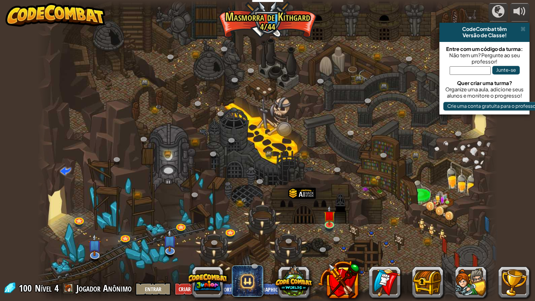
select select "pt-BR"
click at [331, 223] on img at bounding box center [330, 210] width 12 height 27
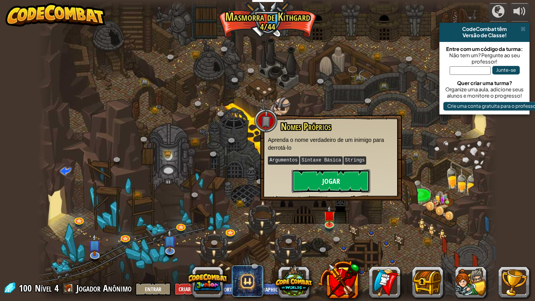
click at [343, 173] on button "Jogar" at bounding box center [331, 181] width 78 height 24
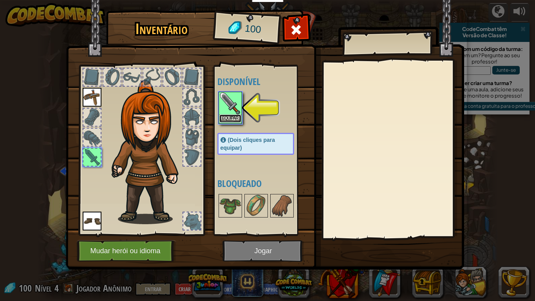
click at [226, 114] on button "Equipar" at bounding box center [230, 118] width 22 height 8
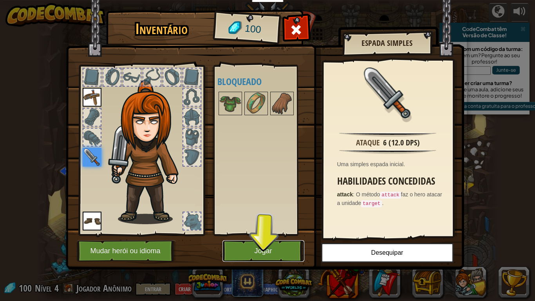
click at [255, 243] on button "Jogar" at bounding box center [263, 251] width 82 height 22
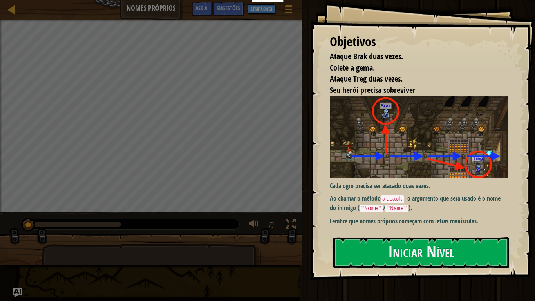
click at [396, 175] on img at bounding box center [419, 136] width 178 height 81
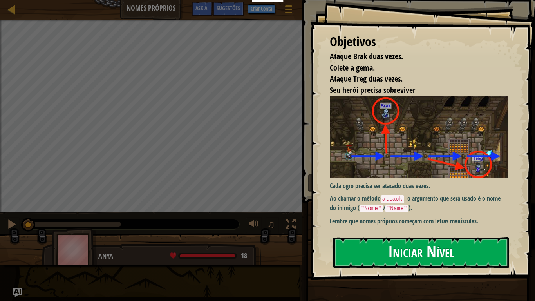
click at [405, 248] on button "Iniciar Nível" at bounding box center [421, 252] width 176 height 31
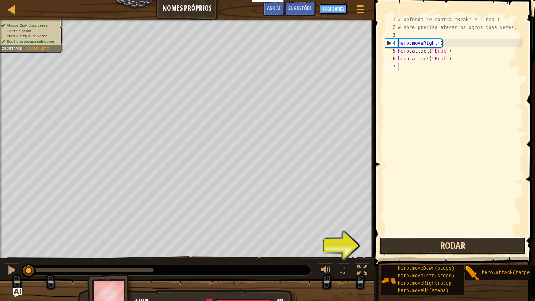
click at [391, 244] on button "Rodar" at bounding box center [452, 246] width 147 height 18
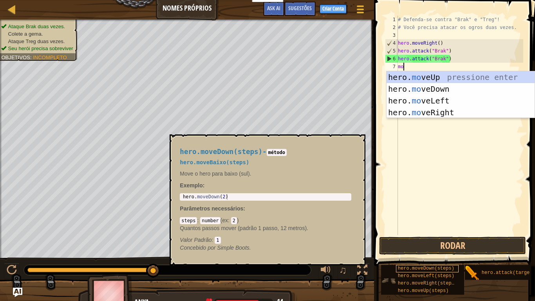
scroll to position [4, 1]
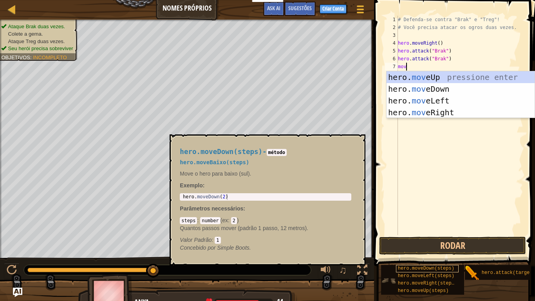
type textarea "move"
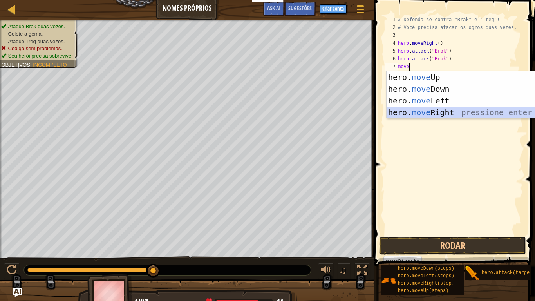
click at [443, 113] on div "hero. move Up pressione enter hero. move Down pressione enter hero. move Left p…" at bounding box center [461, 106] width 148 height 71
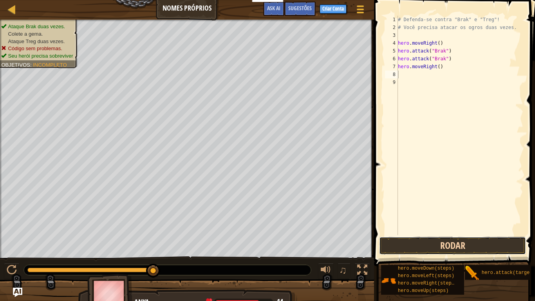
click at [445, 246] on button "Rodar" at bounding box center [452, 246] width 147 height 18
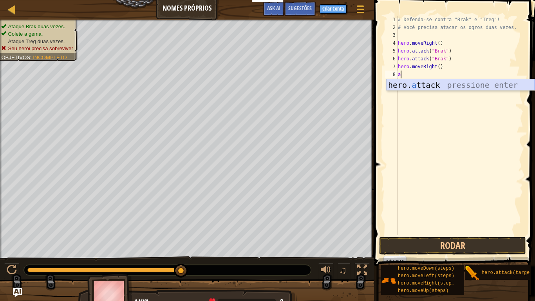
click at [417, 85] on div "hero. a ttack pressione enter" at bounding box center [461, 96] width 148 height 35
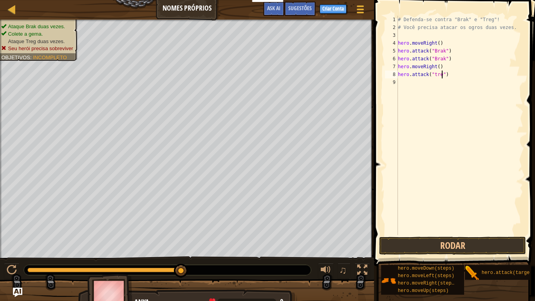
scroll to position [4, 7]
type textarea "hero.attack("trega")"
click at [398, 80] on div "# Defenda-se contra "Brak" e "Treg"! # Você precisa atacar os ogros duas vezes.…" at bounding box center [459, 133] width 127 height 235
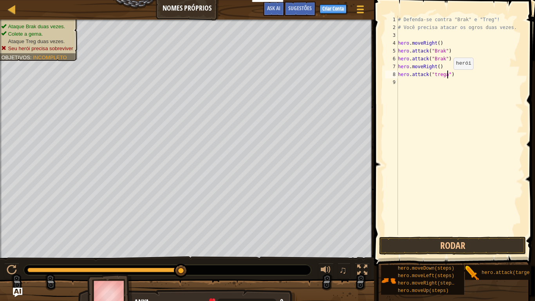
click at [447, 78] on div "# Defenda-se contra "Brak" e "Treg"! # Você precisa atacar os ogros duas vezes.…" at bounding box center [459, 133] width 127 height 235
type textarea "hero.attack("treg")"
click at [398, 84] on div "9" at bounding box center [391, 82] width 13 height 8
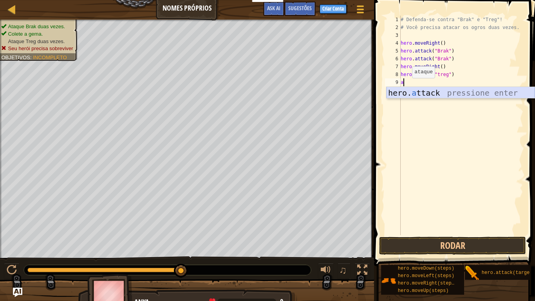
click at [410, 89] on div "hero. a ttack pressione enter" at bounding box center [461, 104] width 148 height 35
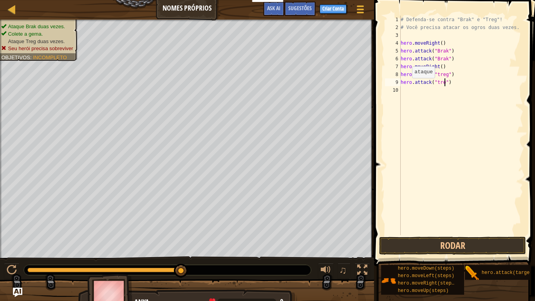
scroll to position [4, 7]
click at [494, 244] on button "Rodar" at bounding box center [452, 246] width 147 height 18
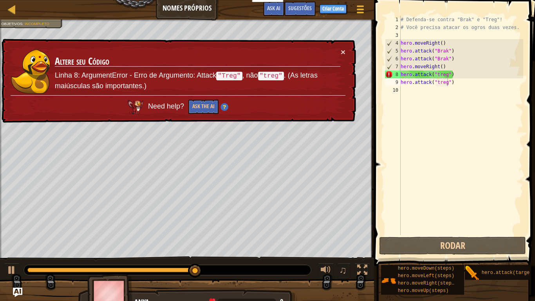
click at [348, 43] on div "× Altere seu Código Linha 8: ArgumentError - Erro de Argumento: Attack "Treg" ,…" at bounding box center [178, 81] width 356 height 85
type textarea "hero.attack("tre")"
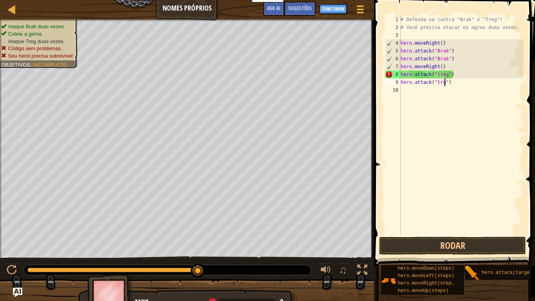
scroll to position [4, 7]
